Goal: Information Seeking & Learning: Learn about a topic

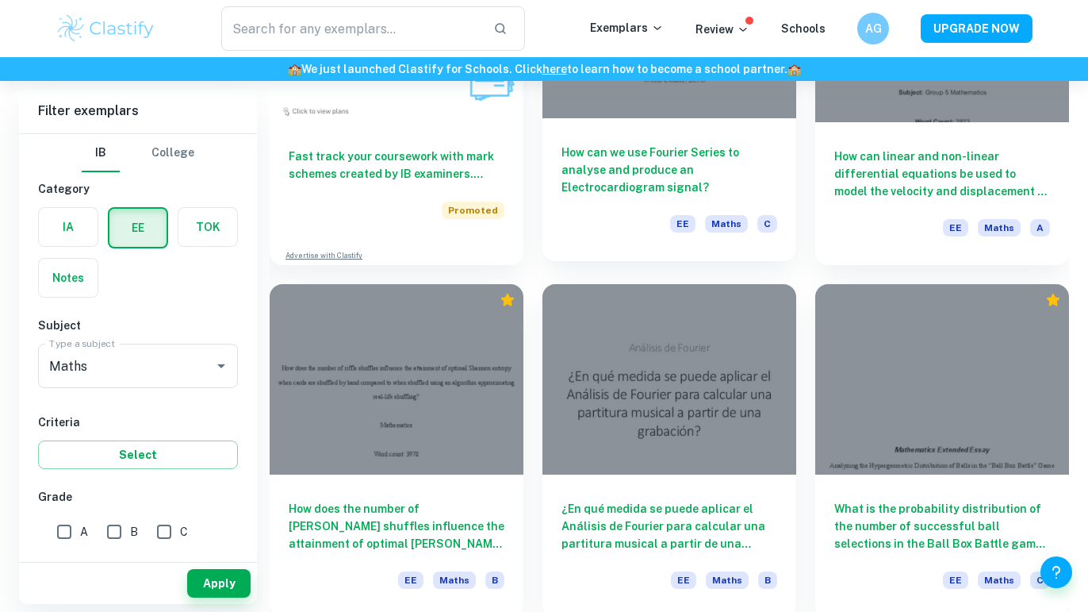
scroll to position [979, 0]
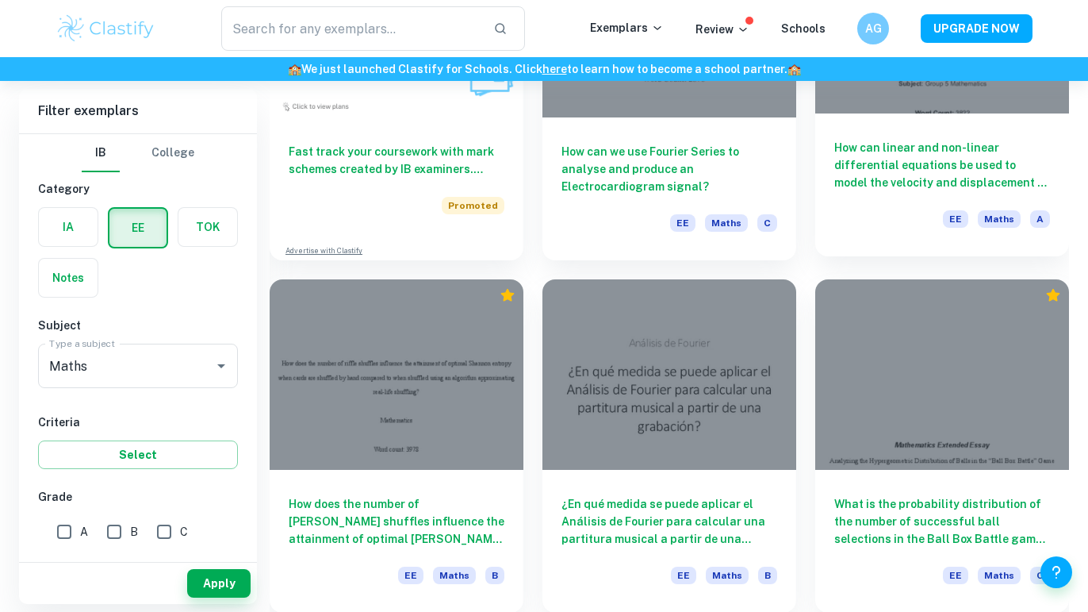
click at [875, 140] on h6 "How can linear and non-linear differential equations be used to model the veloc…" at bounding box center [942, 165] width 216 height 52
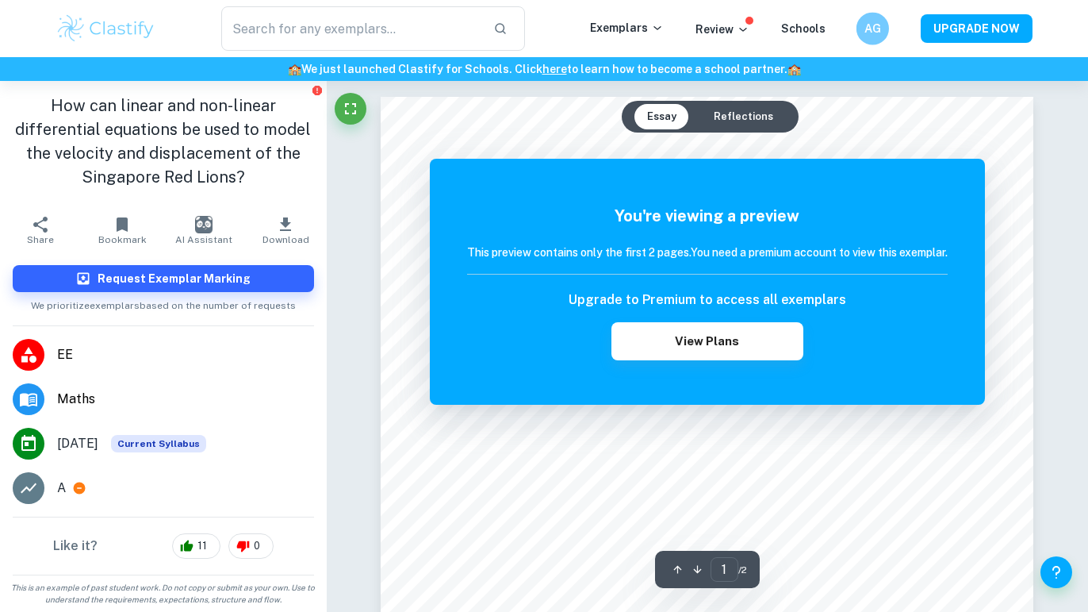
click at [865, 28] on div "AG" at bounding box center [873, 28] width 33 height 33
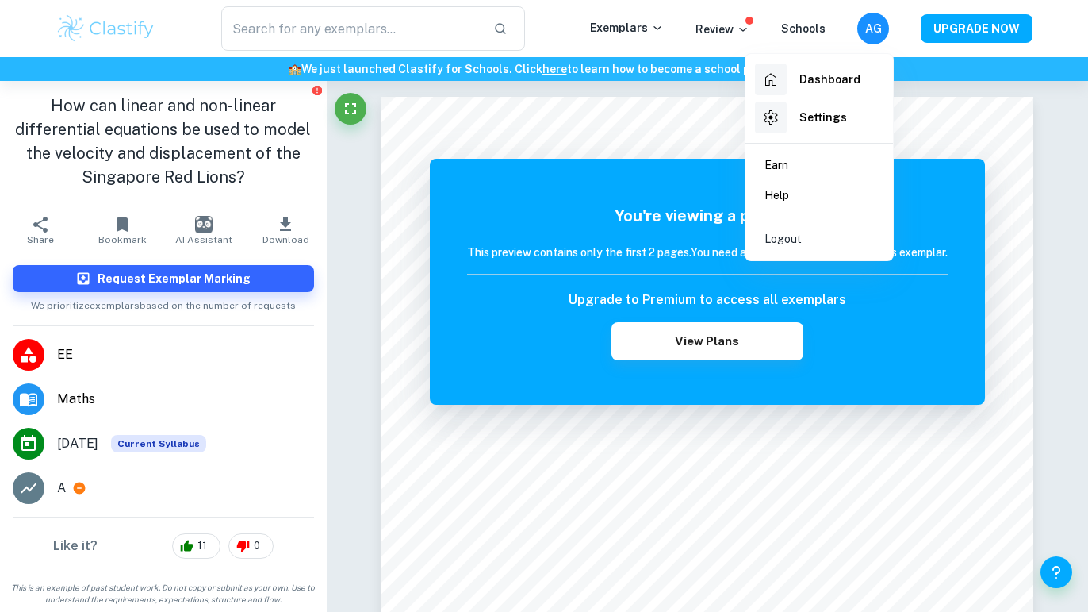
click at [626, 185] on div at bounding box center [544, 306] width 1088 height 612
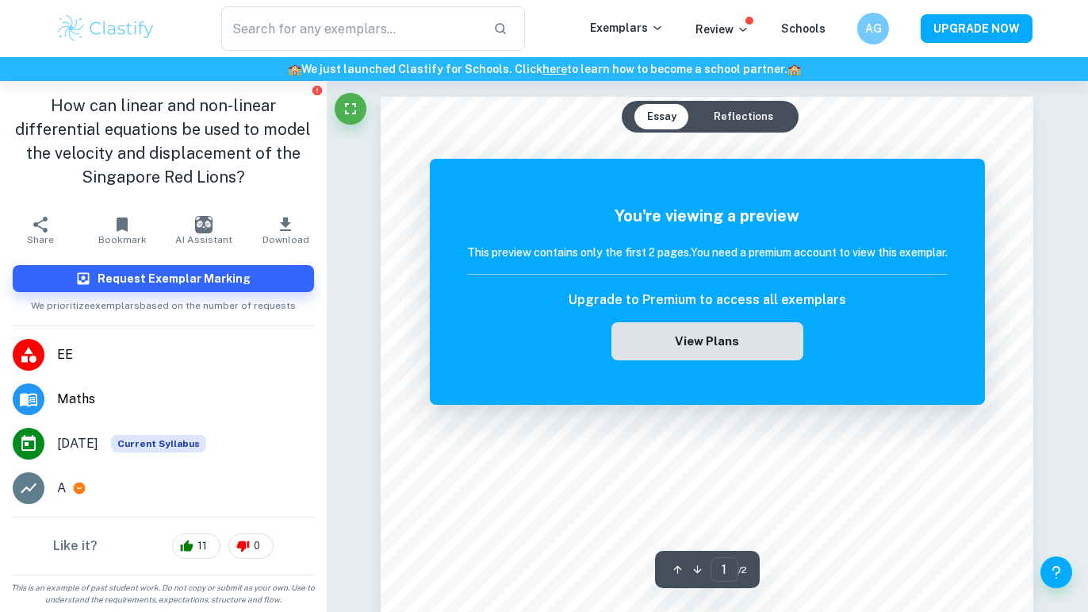
click at [704, 347] on button "View Plans" at bounding box center [708, 341] width 192 height 38
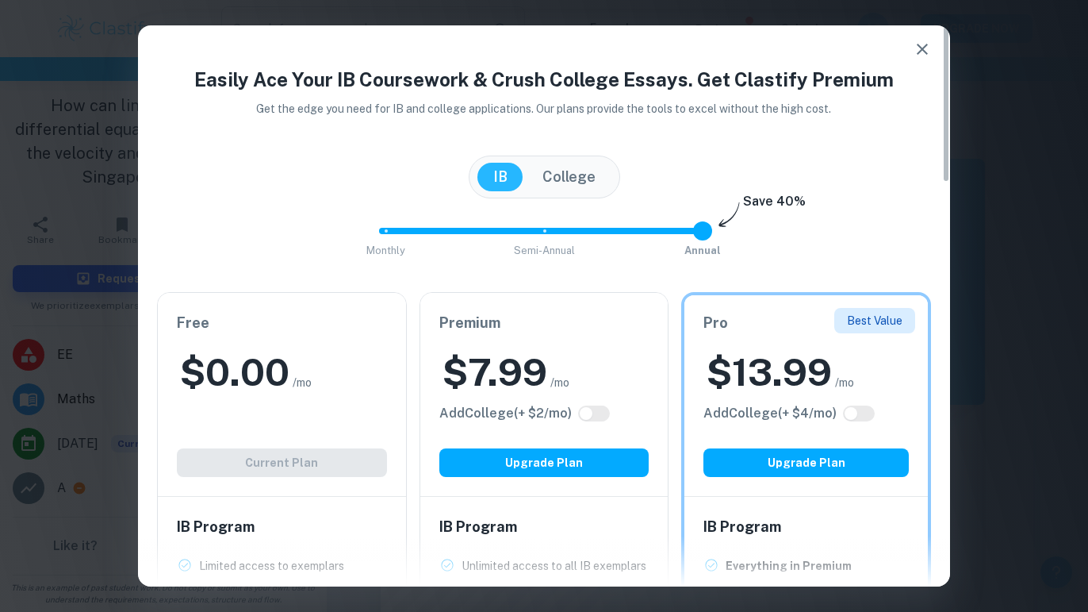
click at [329, 413] on div "Free $ 0.00 /mo Add College (+ $ 2 /mo) Current Plan" at bounding box center [282, 394] width 248 height 203
click at [505, 400] on div "Premium $ 7.99 /mo Add College (+ $ 2 /mo) Upgrade Plan" at bounding box center [544, 394] width 248 height 203
click at [923, 53] on icon "button" at bounding box center [922, 49] width 19 height 19
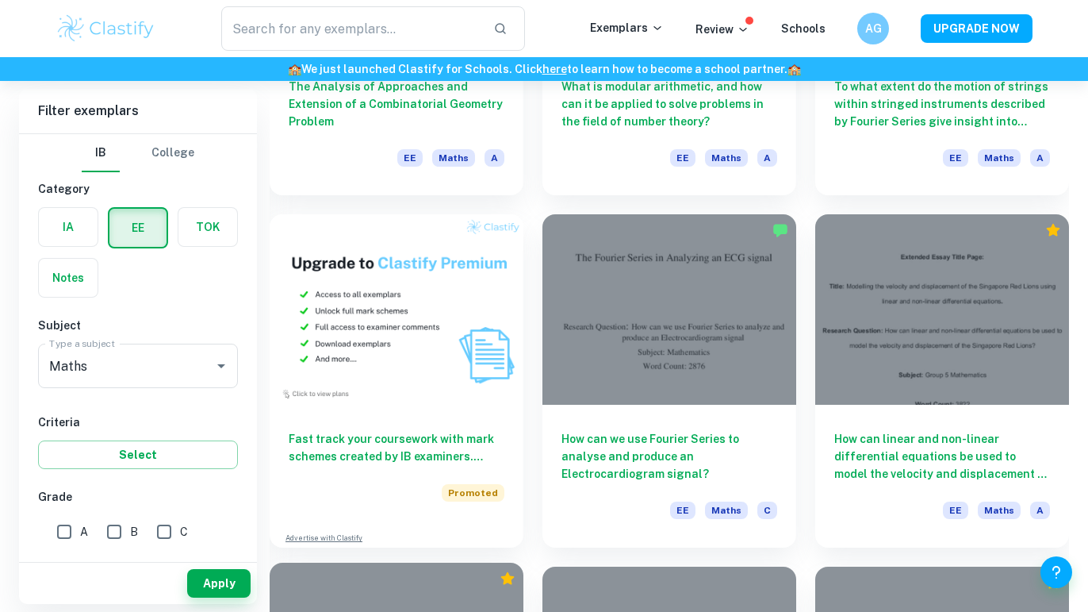
scroll to position [655, 0]
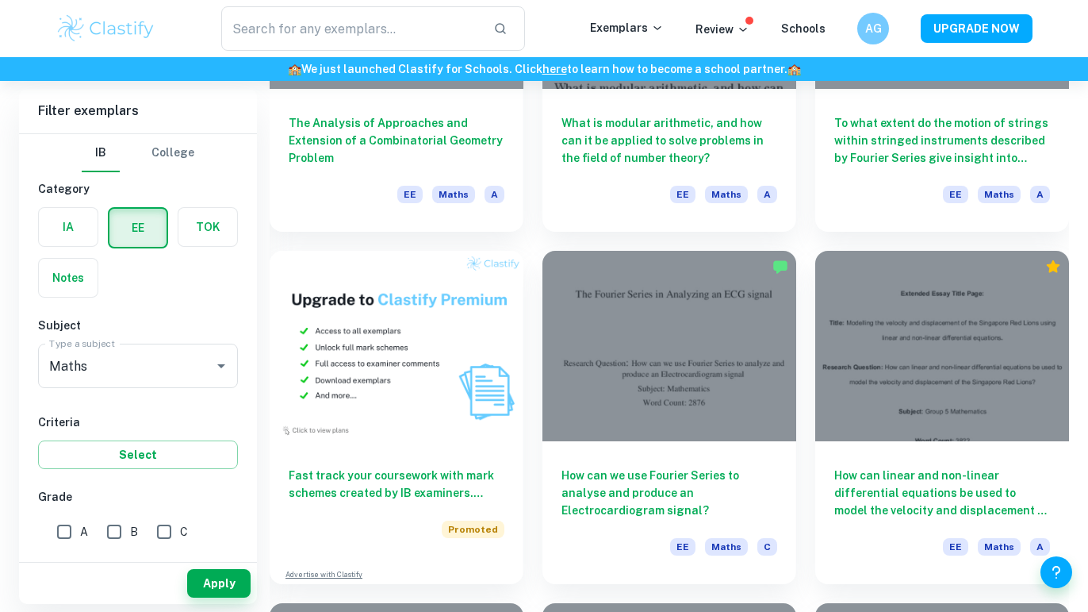
click at [60, 529] on input "A" at bounding box center [64, 532] width 32 height 32
checkbox input "true"
click at [224, 572] on button "Apply" at bounding box center [218, 583] width 63 height 29
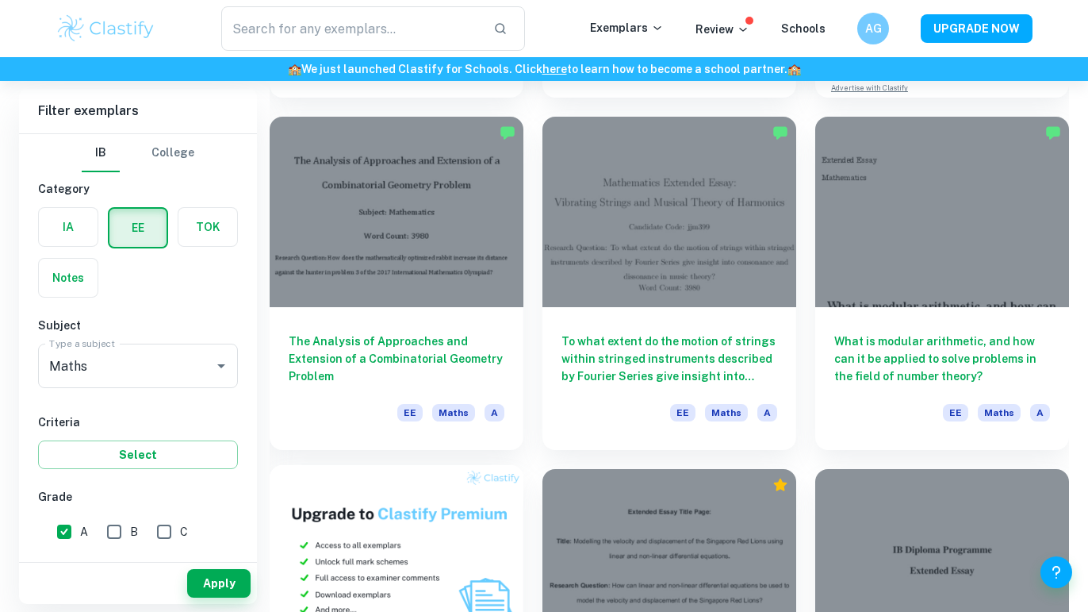
scroll to position [431, 0]
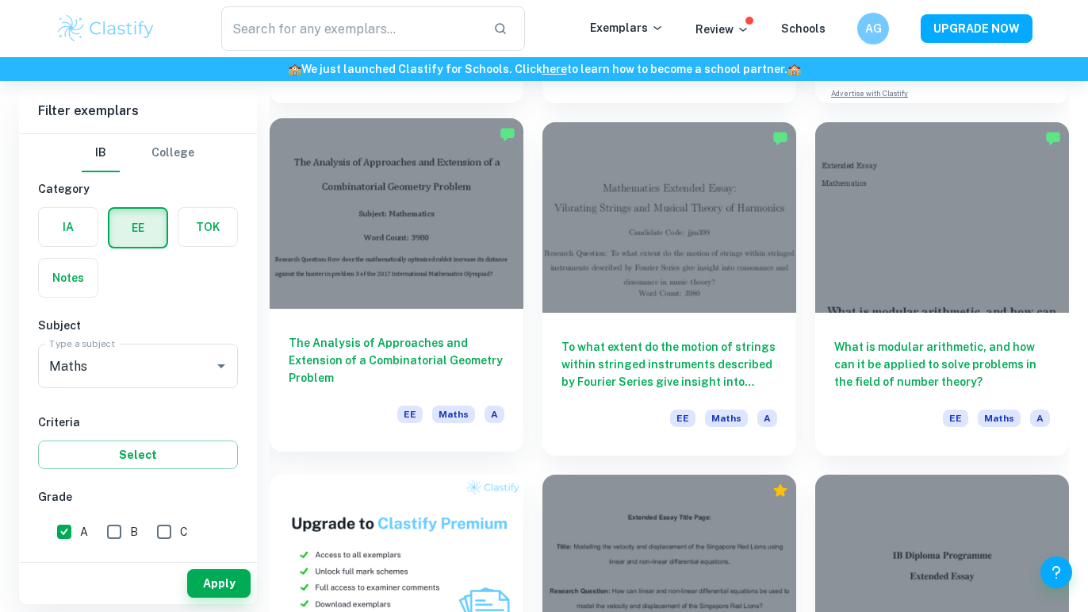
click at [474, 246] on div at bounding box center [397, 213] width 254 height 190
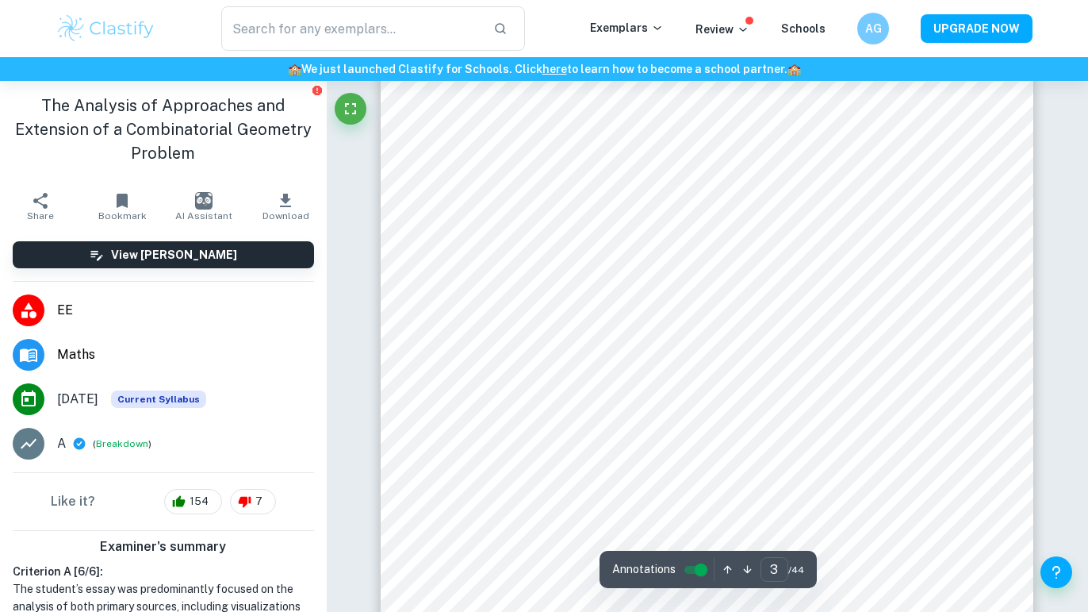
scroll to position [2014, 0]
type input "7"
